Goal: Task Accomplishment & Management: Manage account settings

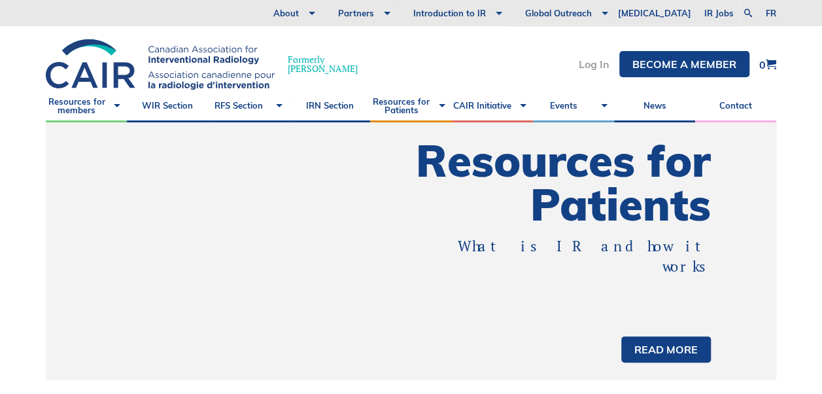
click at [584, 65] on link "Log In" at bounding box center [594, 64] width 31 height 10
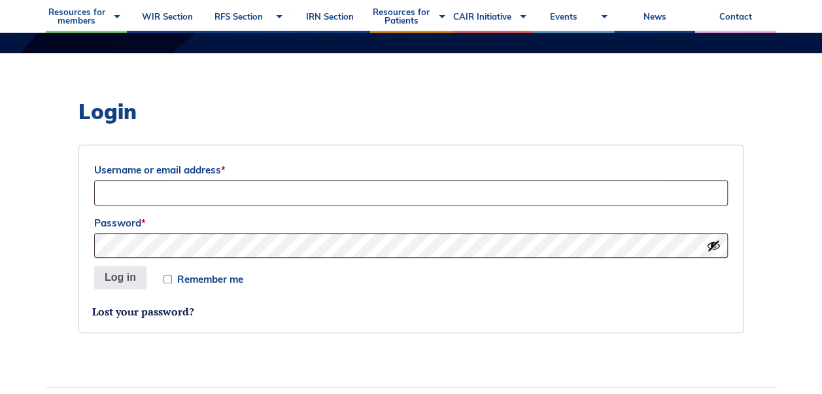
scroll to position [302, 0]
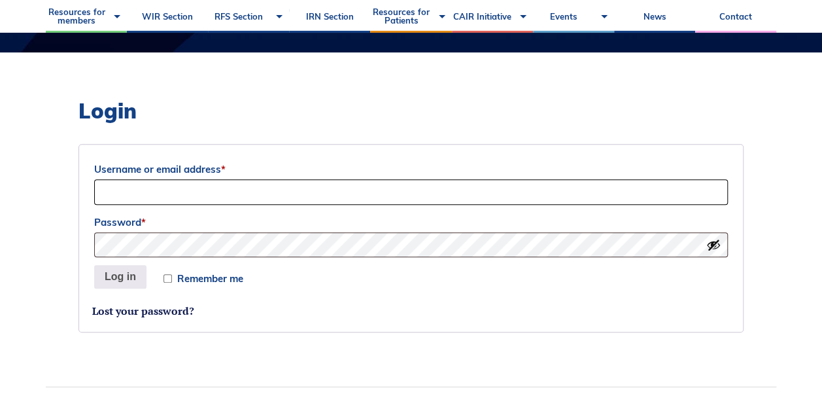
click at [417, 188] on input "Username or email address *" at bounding box center [411, 192] width 634 height 26
type input "[EMAIL_ADDRESS][DOMAIN_NAME]"
click at [114, 276] on button "Log in" at bounding box center [120, 277] width 52 height 24
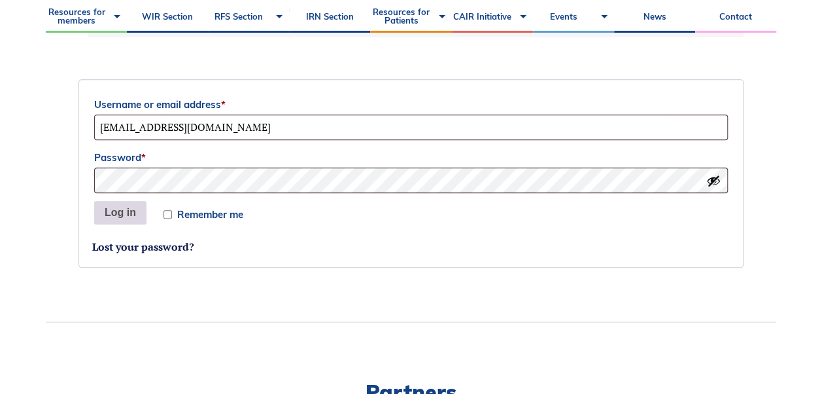
click at [111, 213] on button "Log in" at bounding box center [120, 213] width 52 height 24
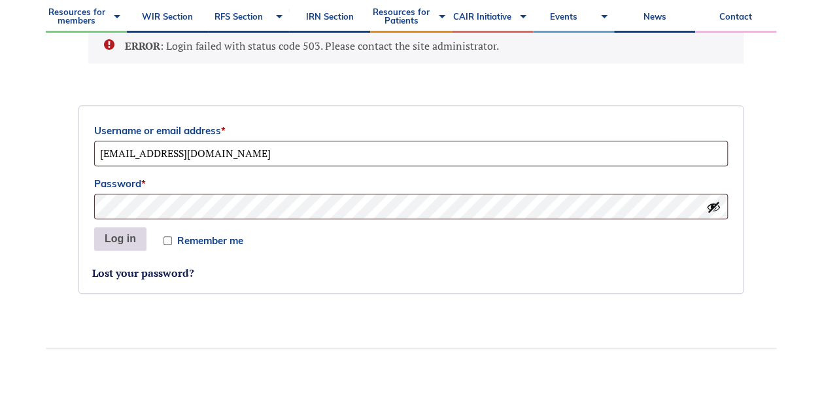
scroll to position [413, 0]
click at [157, 273] on link "Lost your password?" at bounding box center [143, 272] width 102 height 14
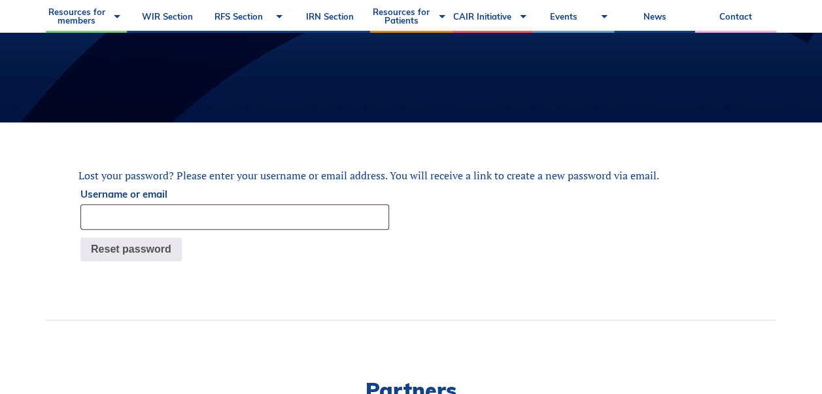
scroll to position [233, 0]
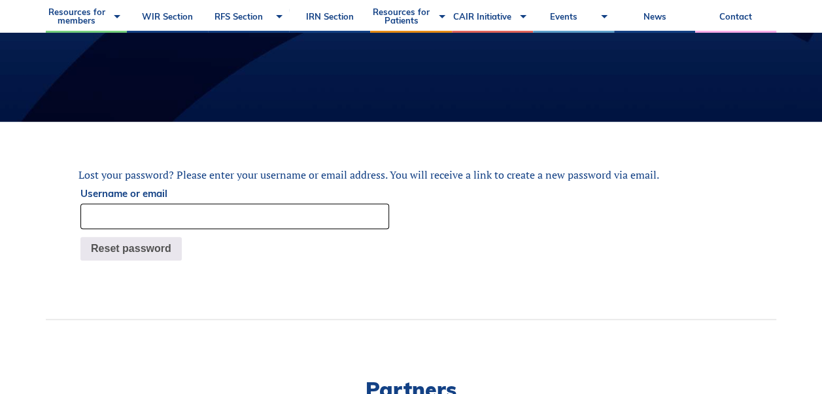
click at [300, 220] on input "Username or email" at bounding box center [234, 216] width 309 height 26
type input "[EMAIL_ADDRESS][DOMAIN_NAME]"
click at [156, 248] on button "Reset password" at bounding box center [130, 249] width 101 height 24
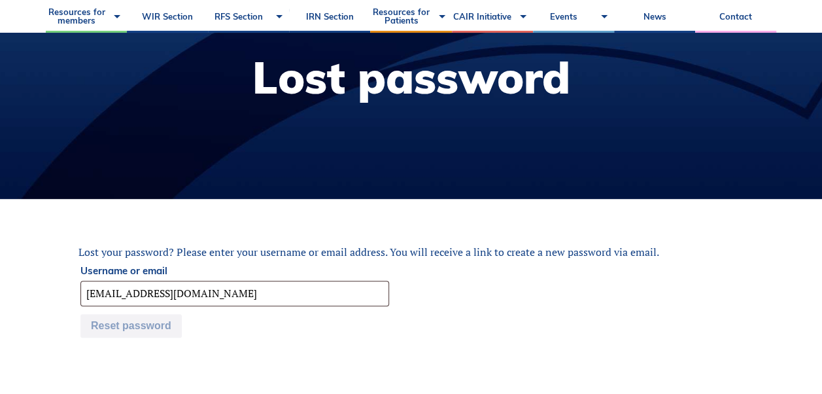
scroll to position [67, 0]
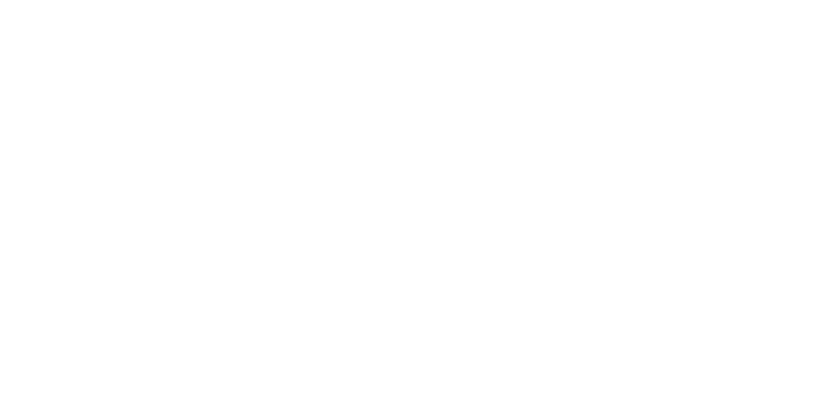
scroll to position [54, 0]
